Goal: Task Accomplishment & Management: Use online tool/utility

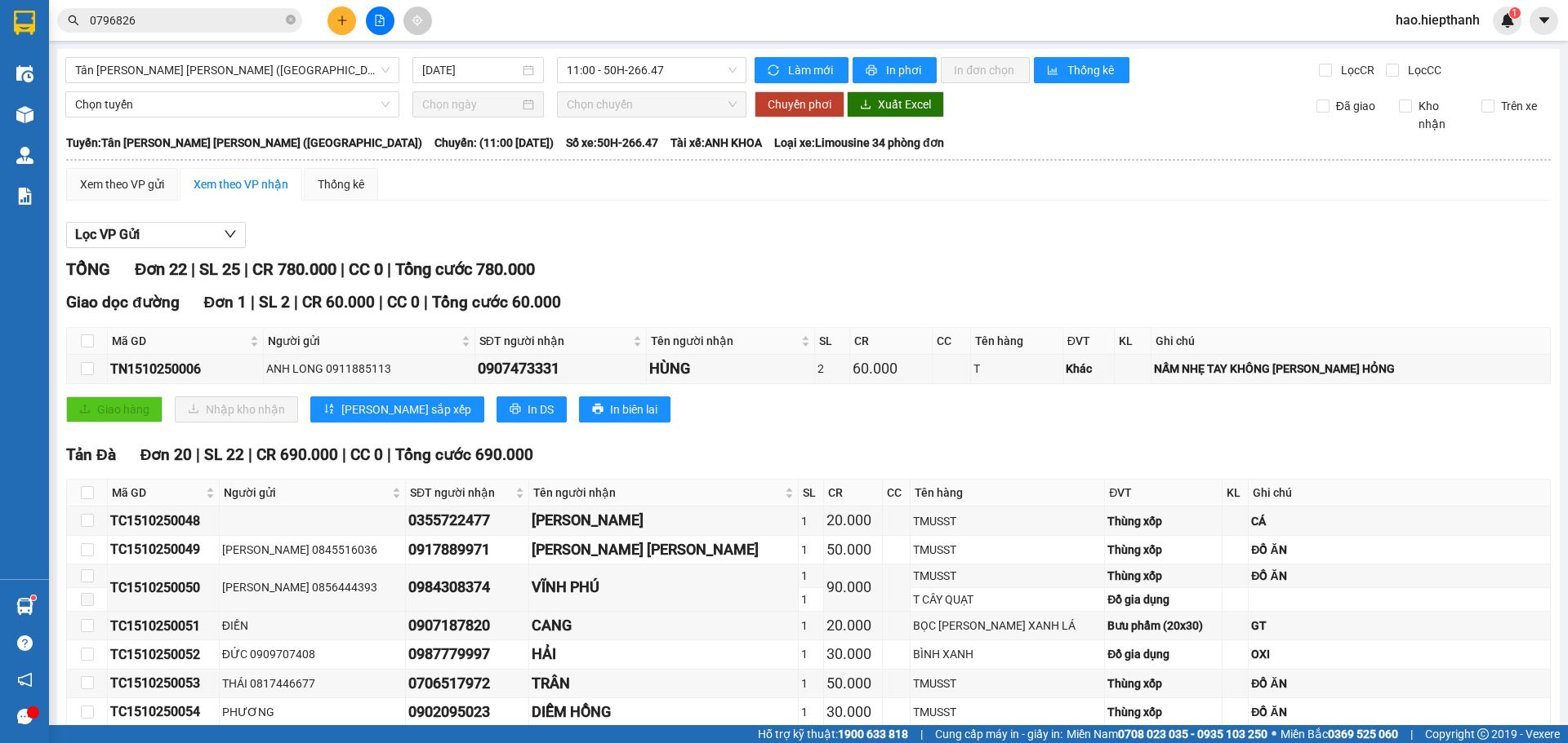
click at [205, 24] on input "0796826" at bounding box center [186, 20] width 193 height 18
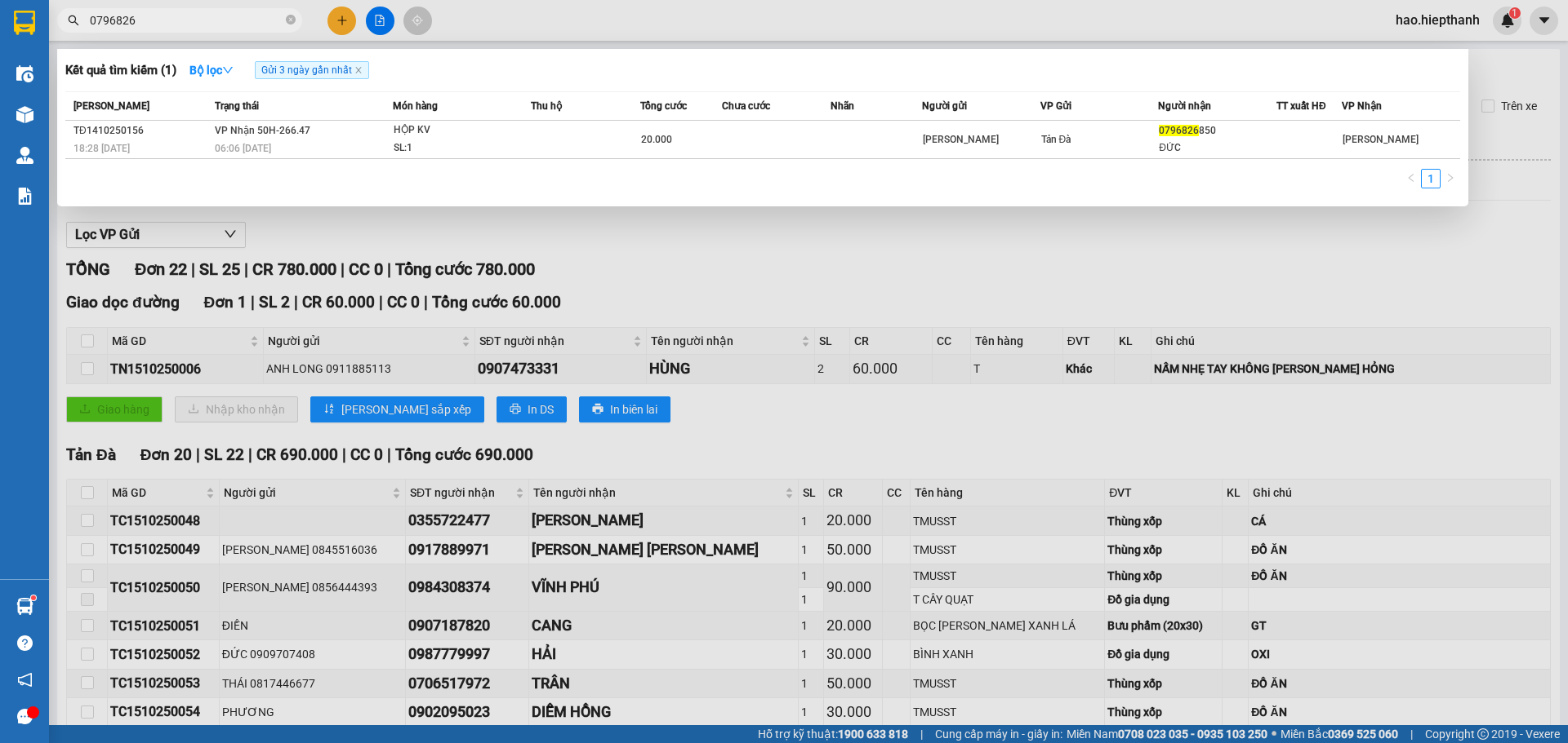
click at [598, 20] on div at bounding box center [784, 371] width 1568 height 743
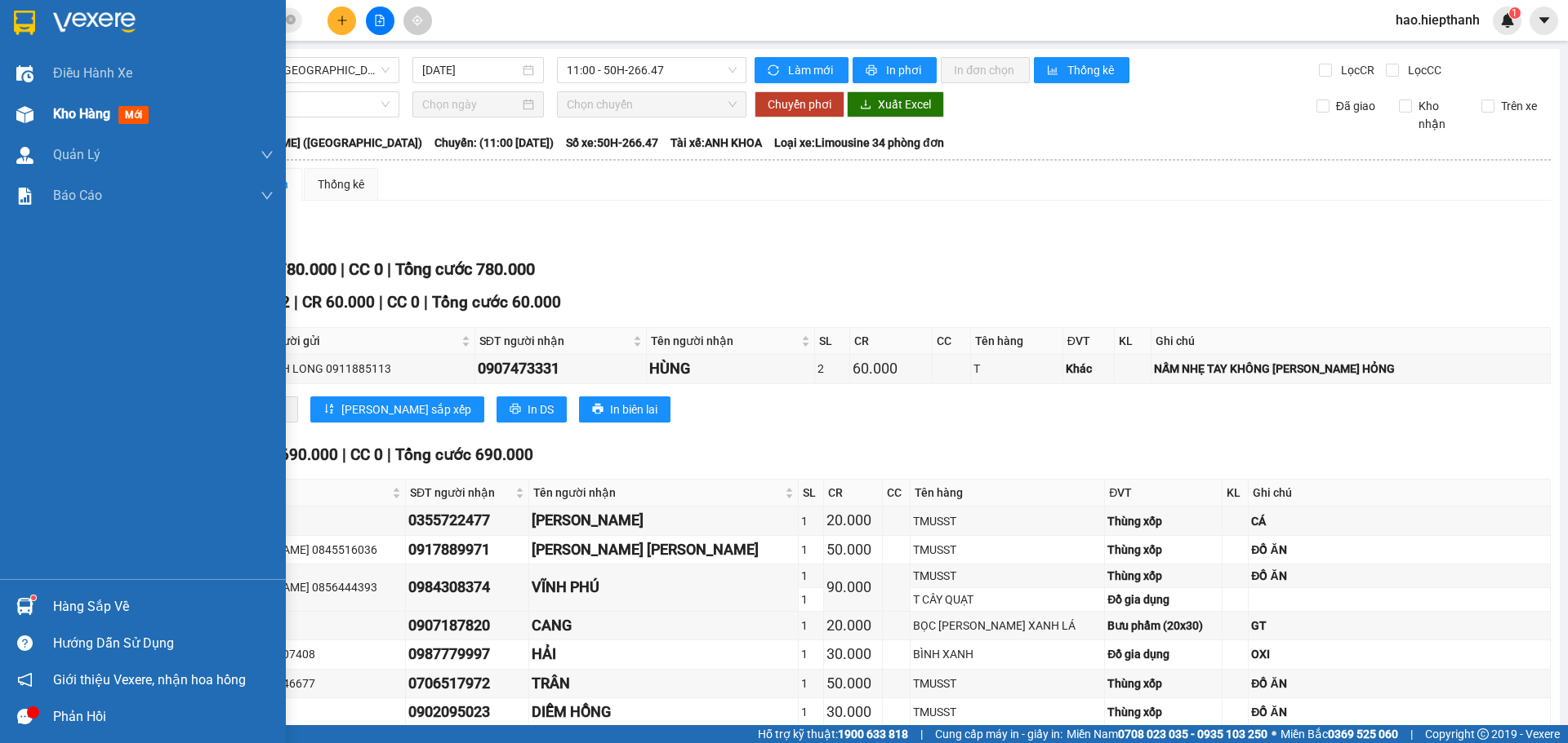
click at [102, 120] on span "Kho hàng" at bounding box center [82, 113] width 57 height 16
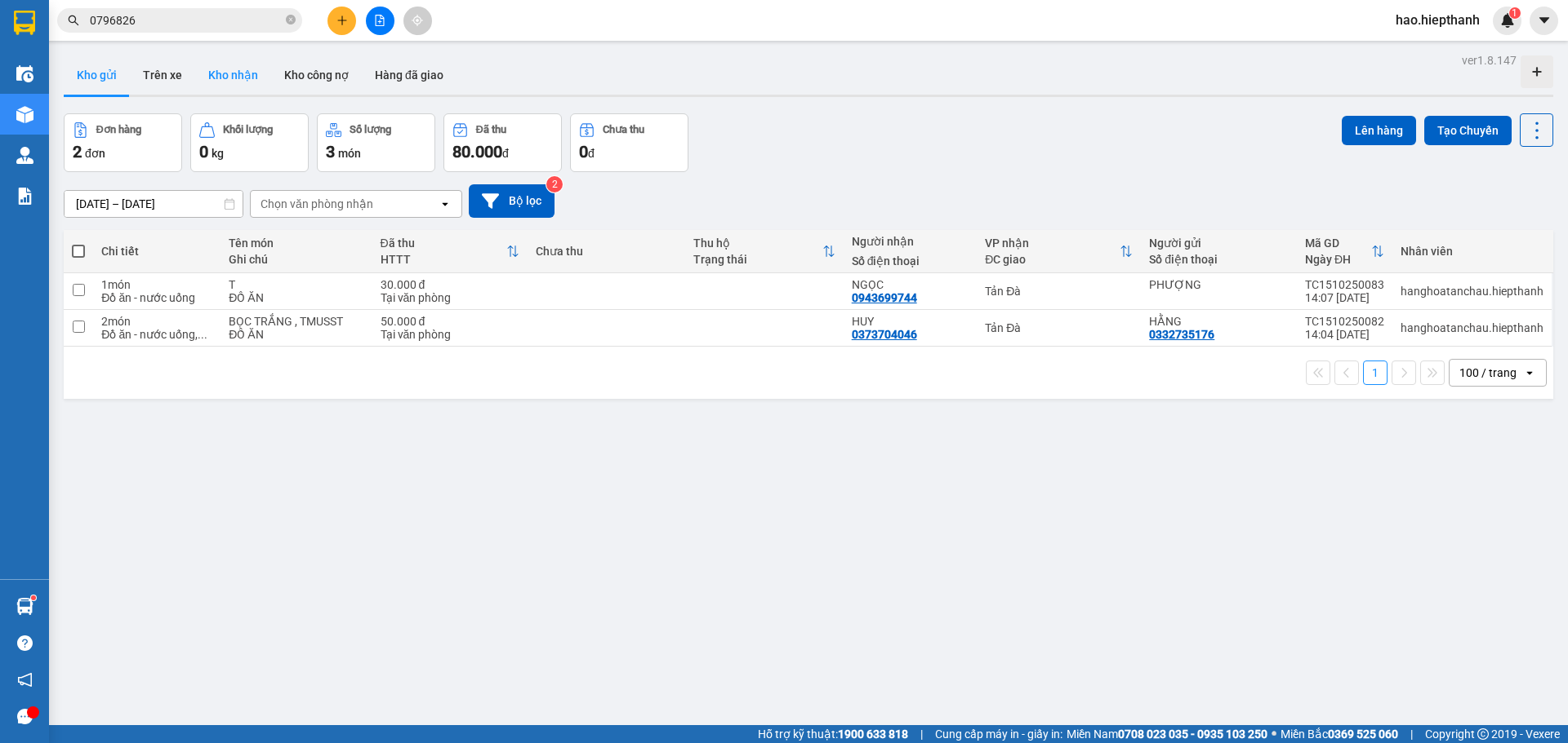
click at [232, 76] on button "Kho nhận" at bounding box center [233, 75] width 76 height 39
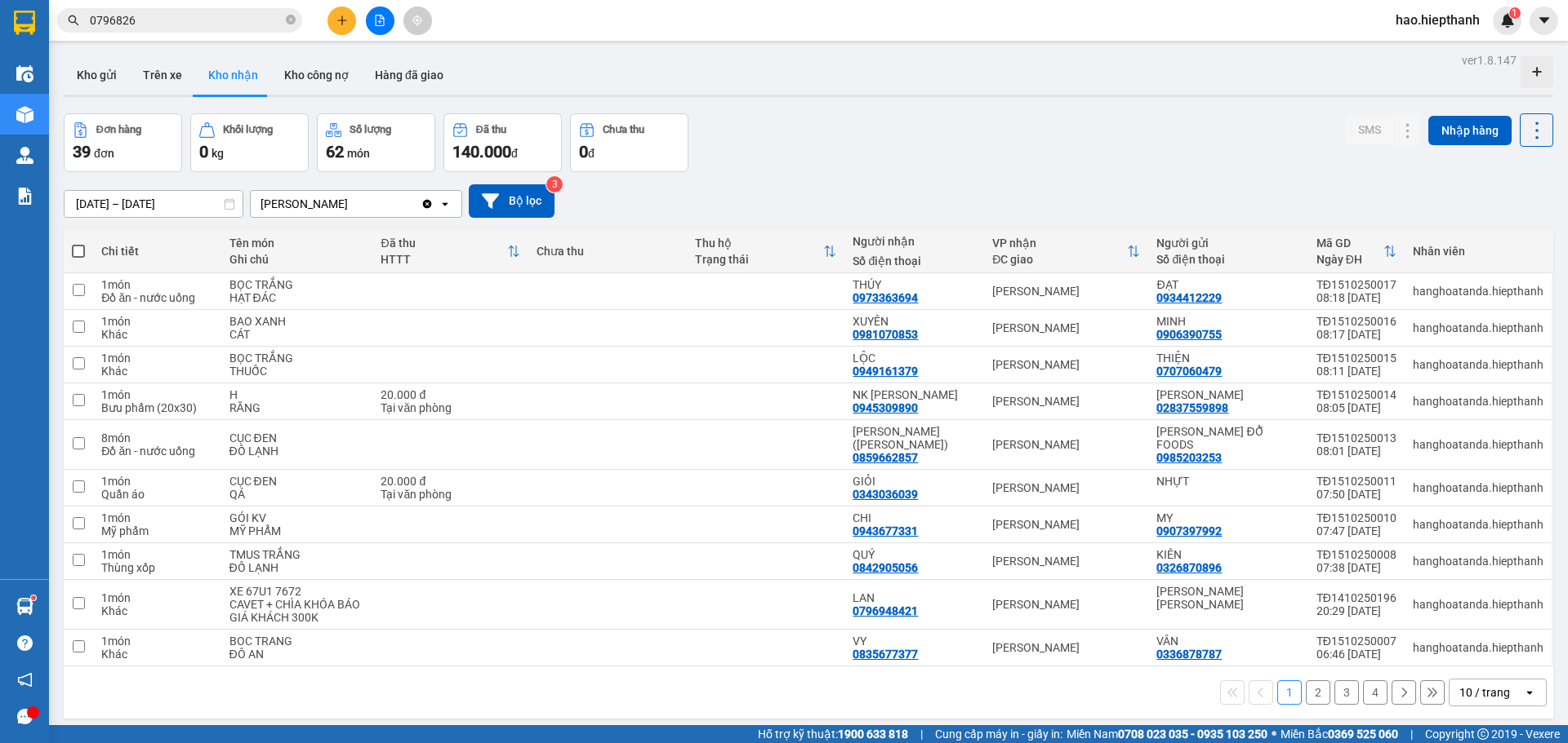
click at [1459, 685] on div "10 / trang" at bounding box center [1484, 693] width 51 height 16
click at [1448, 646] on div "100 / trang" at bounding box center [1485, 644] width 98 height 29
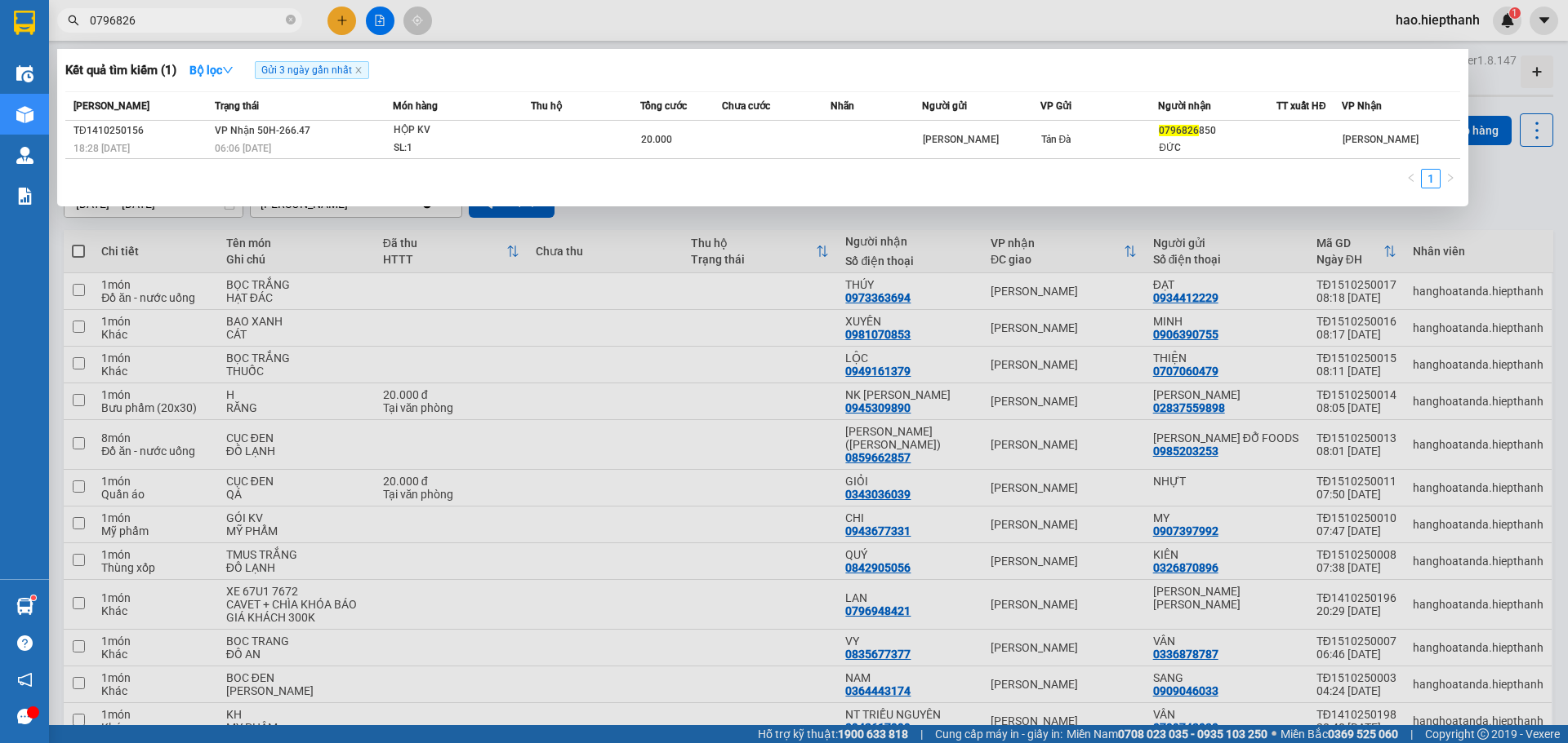
click at [165, 31] on span "0796826" at bounding box center [180, 20] width 245 height 25
click at [186, 15] on input "0796826" at bounding box center [186, 20] width 193 height 18
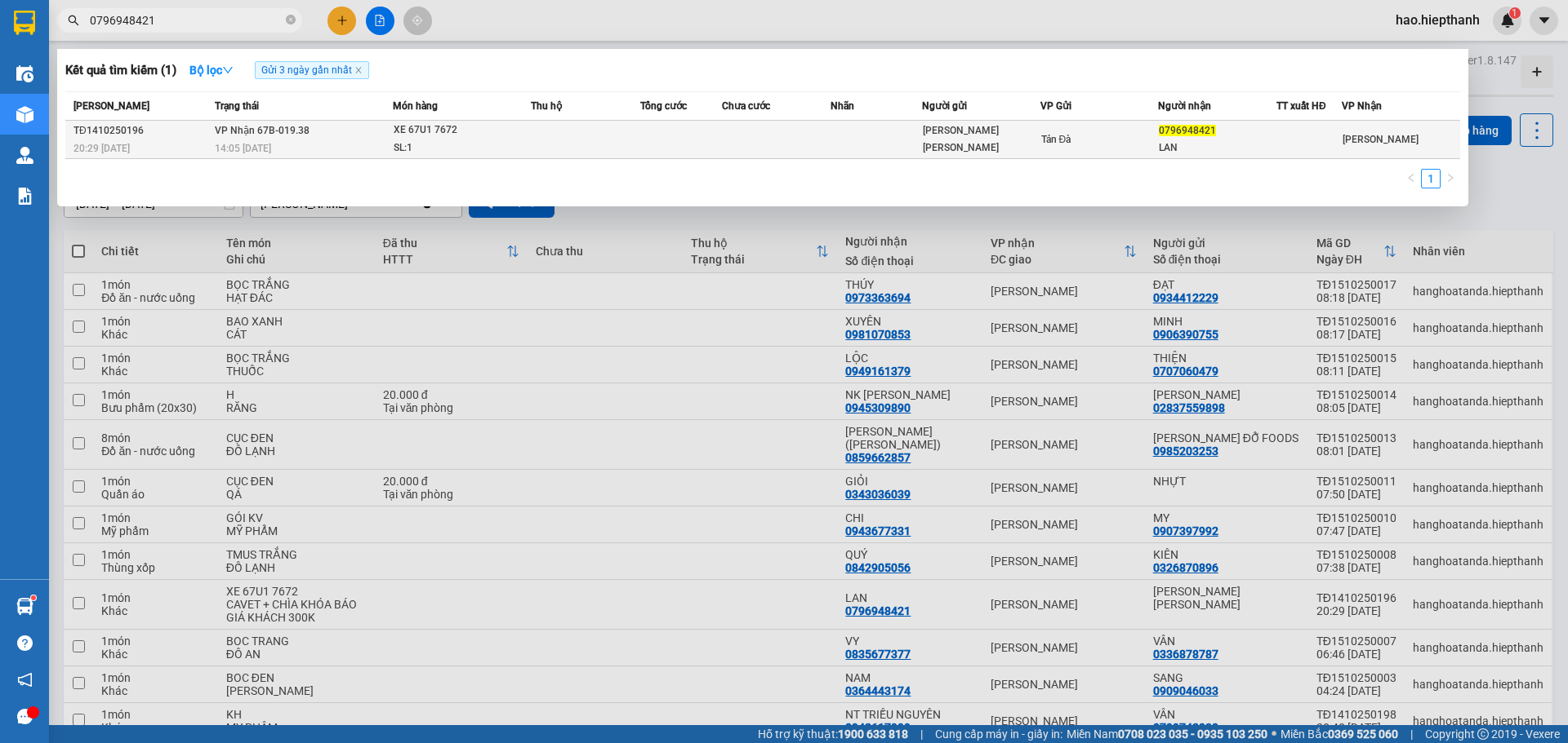
type input "0796948421"
click at [439, 135] on div "XE 67U1 7672" at bounding box center [454, 130] width 122 height 18
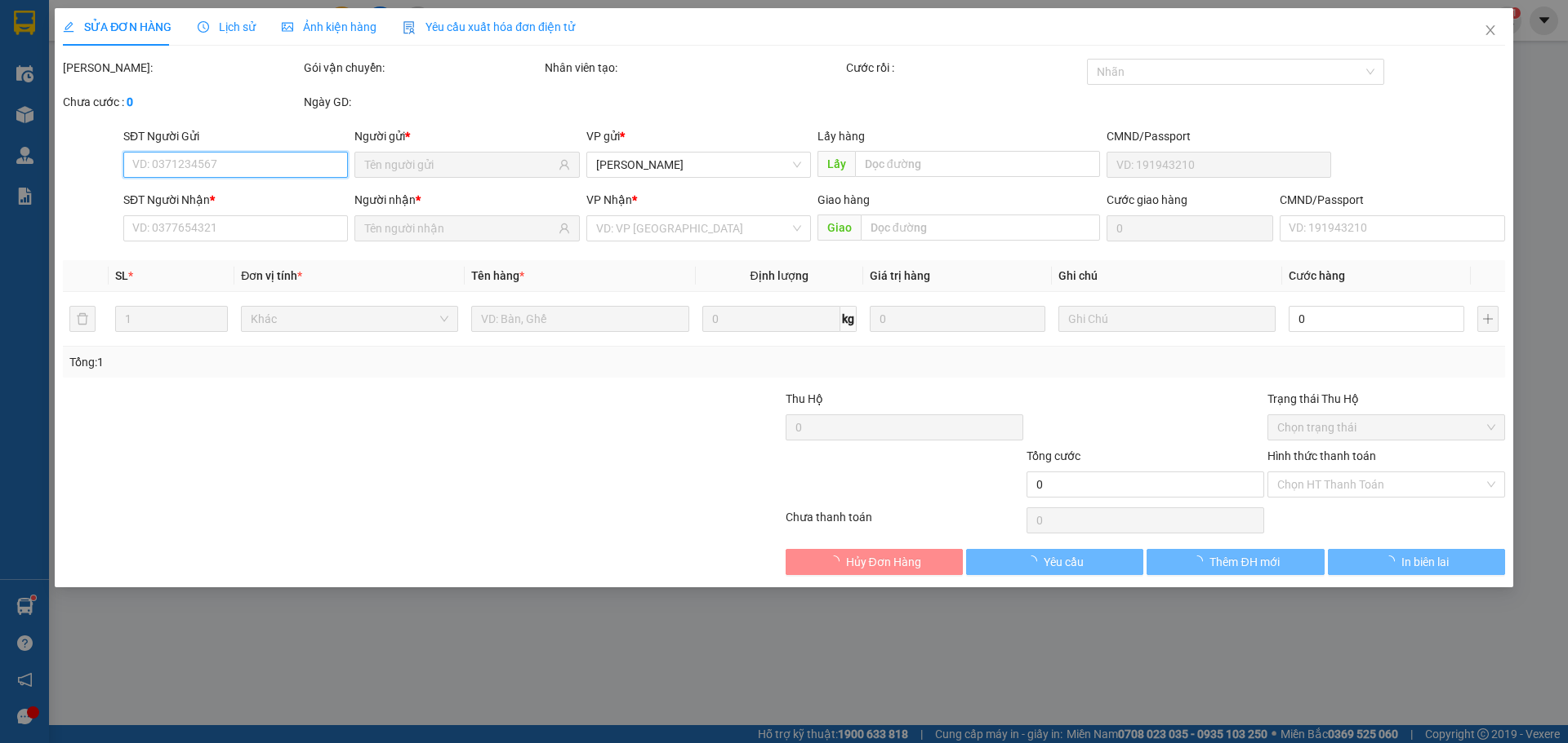
type input "[PERSON_NAME] [PERSON_NAME]"
type input "0796948421"
type input "LAN"
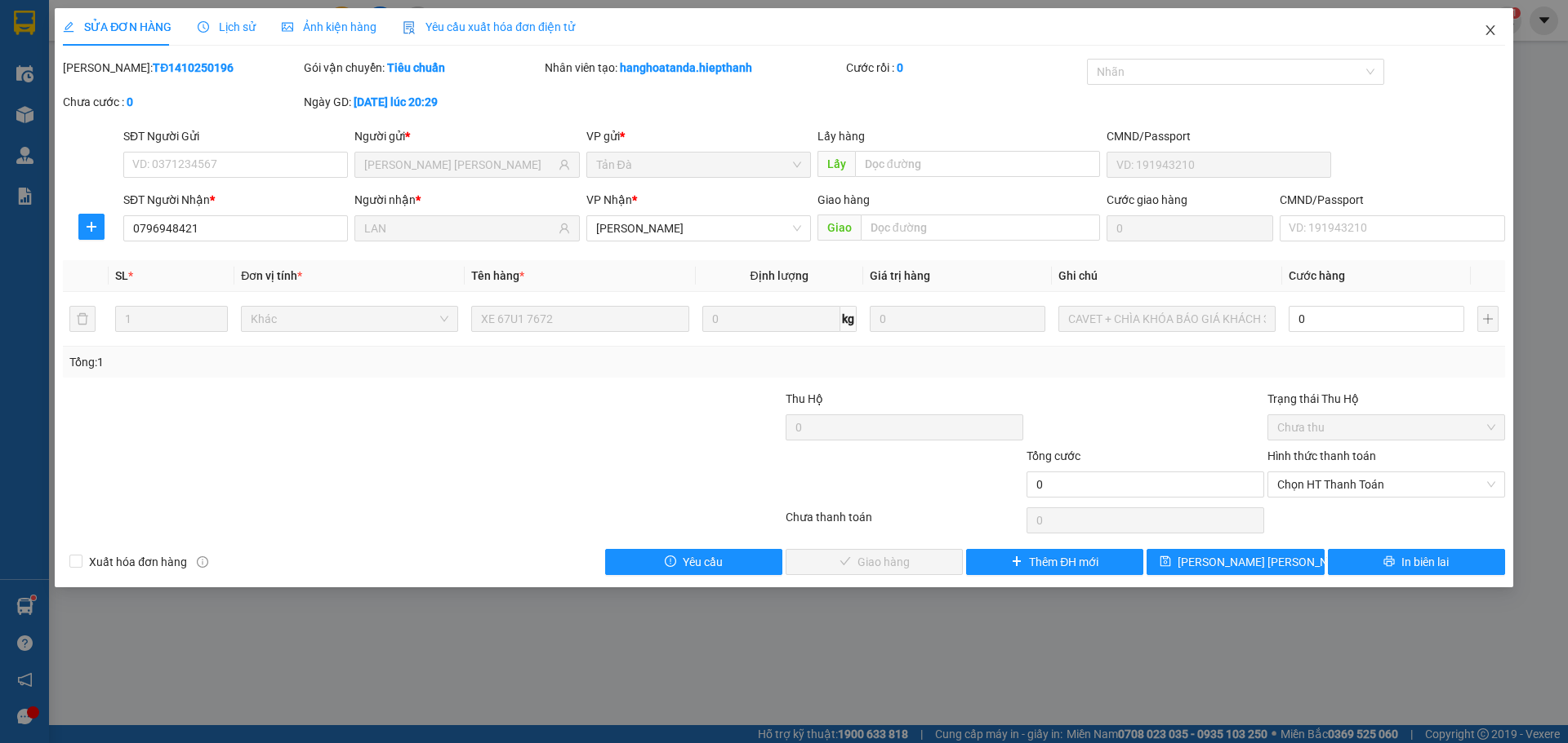
click at [1491, 31] on icon "close" at bounding box center [1490, 30] width 13 height 13
